Goal: Complete application form: Complete application form

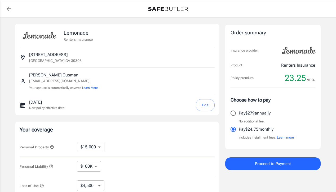
select select "15000"
select select "500"
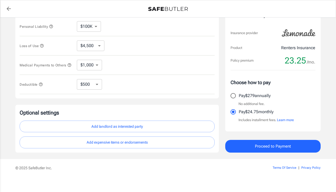
scroll to position [141, 0]
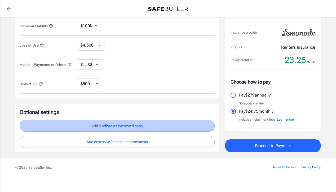
click at [135, 129] on button "Add landlord as interested party" at bounding box center [117, 126] width 195 height 12
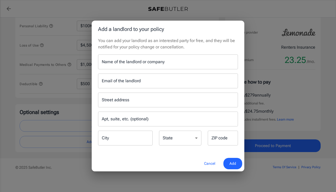
click at [127, 61] on input "Name of the landlord or company" at bounding box center [168, 62] width 140 height 15
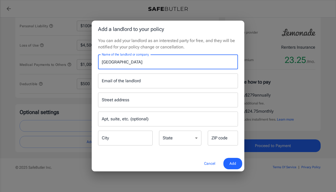
type input "[GEOGRAPHIC_DATA]"
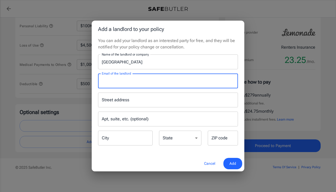
click at [125, 79] on input "Email of the landlord" at bounding box center [168, 81] width 140 height 15
type input "[EMAIL_ADDRESS][DOMAIN_NAME]"
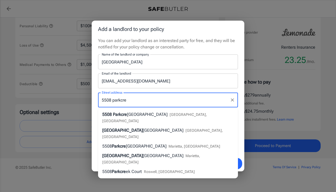
click at [153, 112] on div "[STREET_ADDRESS]" at bounding box center [167, 118] width 131 height 13
type input "[STREET_ADDRESS]"
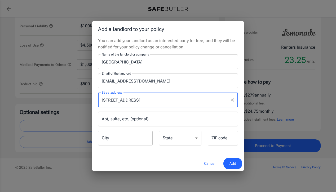
type input "Austin"
select select "[GEOGRAPHIC_DATA]"
type input "78731"
type input "[STREET_ADDRESS]"
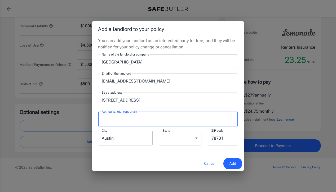
click at [162, 122] on input "Apt, suite, etc. (optional)" at bounding box center [168, 119] width 140 height 15
type input "210"
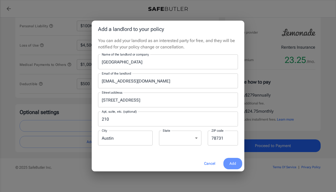
click at [231, 162] on span "Add" at bounding box center [232, 164] width 7 height 7
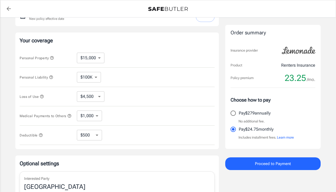
scroll to position [98, 0]
